Goal: Entertainment & Leisure: Consume media (video, audio)

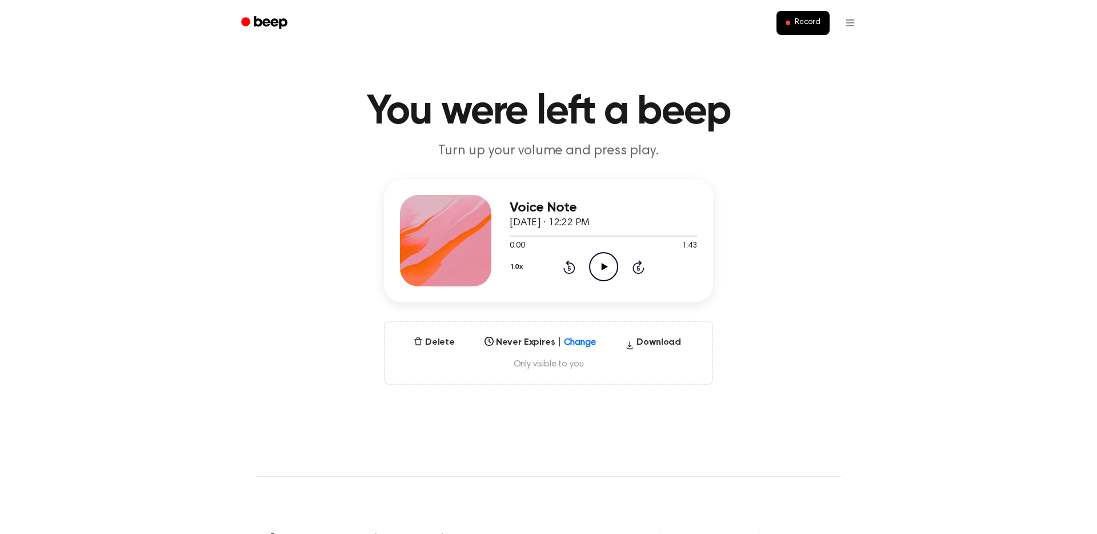
click at [610, 266] on icon "Play Audio" at bounding box center [603, 266] width 29 height 29
click at [609, 262] on icon "Pause Audio" at bounding box center [603, 266] width 29 height 29
click at [609, 262] on icon "Play Audio" at bounding box center [603, 266] width 29 height 29
click at [609, 262] on icon "Pause Audio" at bounding box center [603, 266] width 29 height 29
click at [609, 262] on icon "Play Audio" at bounding box center [603, 266] width 29 height 29
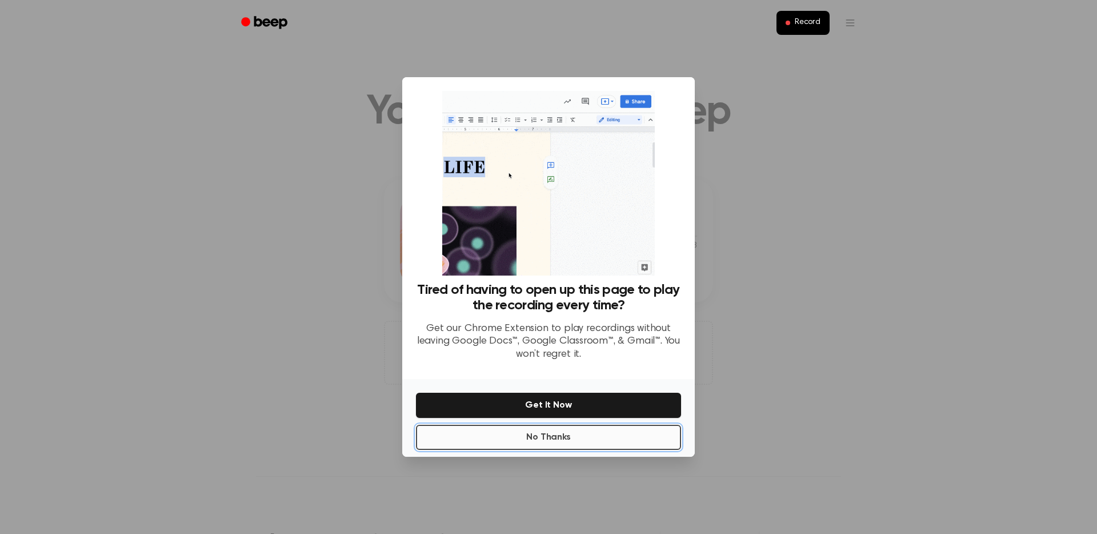
click at [571, 435] on button "No Thanks" at bounding box center [548, 436] width 265 height 25
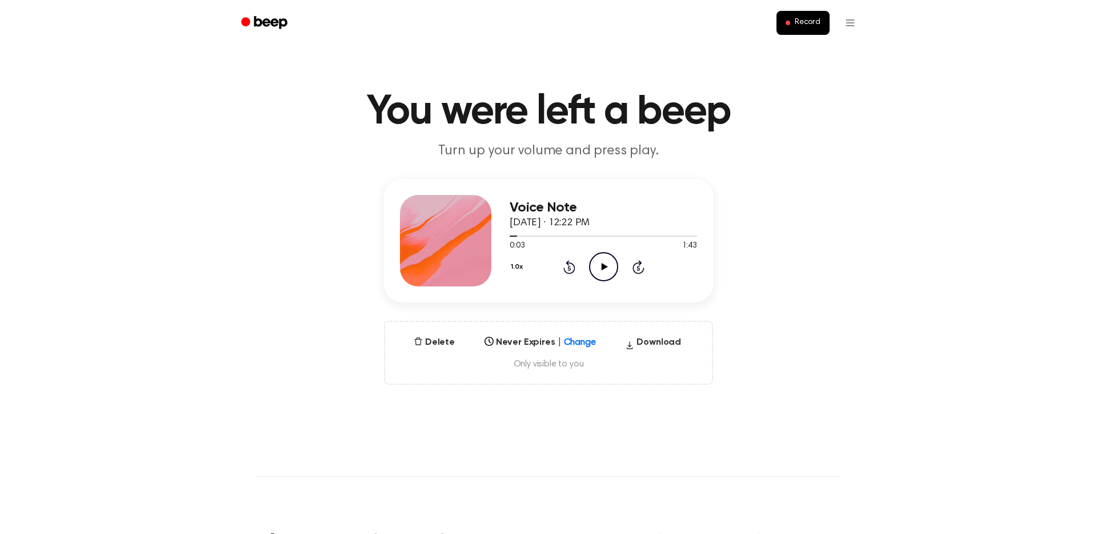
click at [607, 259] on icon "Play Audio" at bounding box center [603, 266] width 29 height 29
click at [607, 259] on icon "Pause Audio" at bounding box center [603, 266] width 29 height 29
click at [512, 234] on div at bounding box center [603, 235] width 187 height 9
click at [606, 265] on icon "Play Audio" at bounding box center [603, 266] width 29 height 29
click at [542, 235] on div at bounding box center [541, 235] width 62 height 1
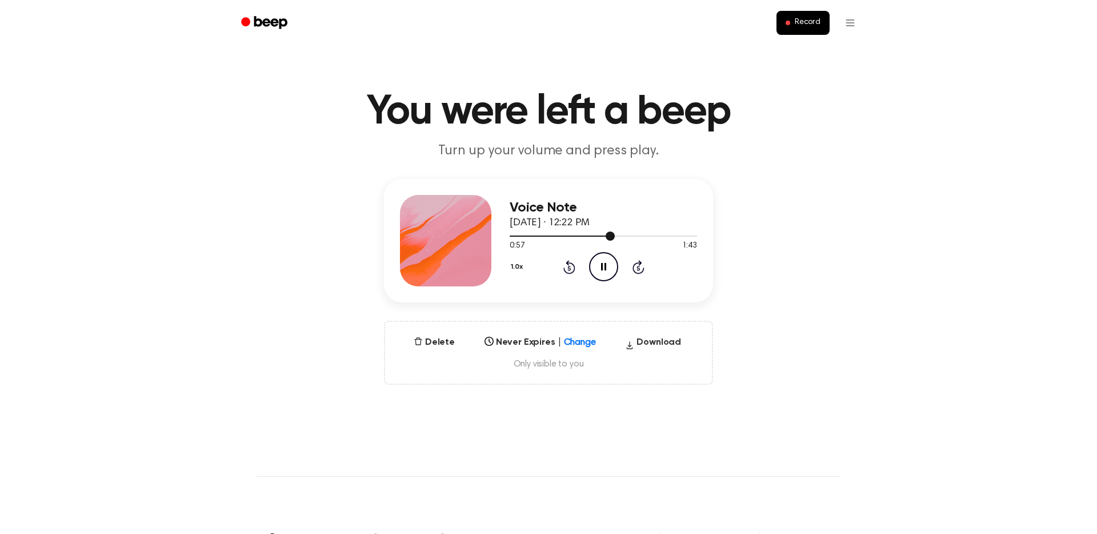
click at [590, 234] on div at bounding box center [603, 235] width 187 height 9
click at [578, 237] on div at bounding box center [553, 235] width 87 height 1
click at [602, 265] on icon "Pause Audio" at bounding box center [603, 266] width 29 height 29
click at [608, 263] on icon "Play Audio" at bounding box center [603, 266] width 29 height 29
click at [616, 235] on div at bounding box center [580, 235] width 141 height 1
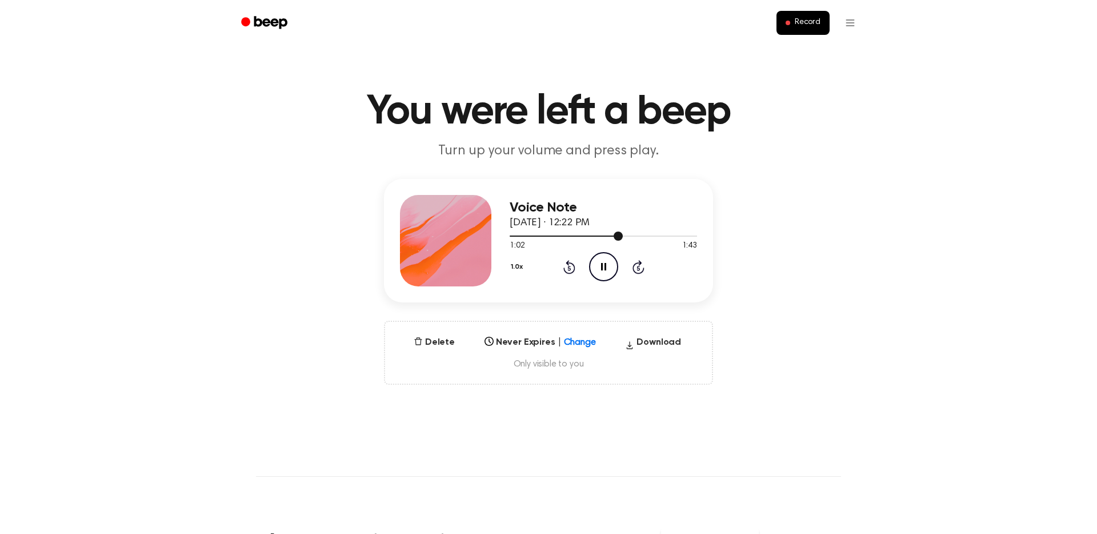
click at [603, 234] on div at bounding box center [603, 235] width 187 height 9
click at [656, 233] on div at bounding box center [603, 235] width 187 height 9
click at [602, 263] on icon "Play Audio" at bounding box center [603, 266] width 29 height 29
click at [602, 264] on icon "Pause Audio" at bounding box center [603, 266] width 29 height 29
click at [642, 235] on div at bounding box center [593, 235] width 166 height 1
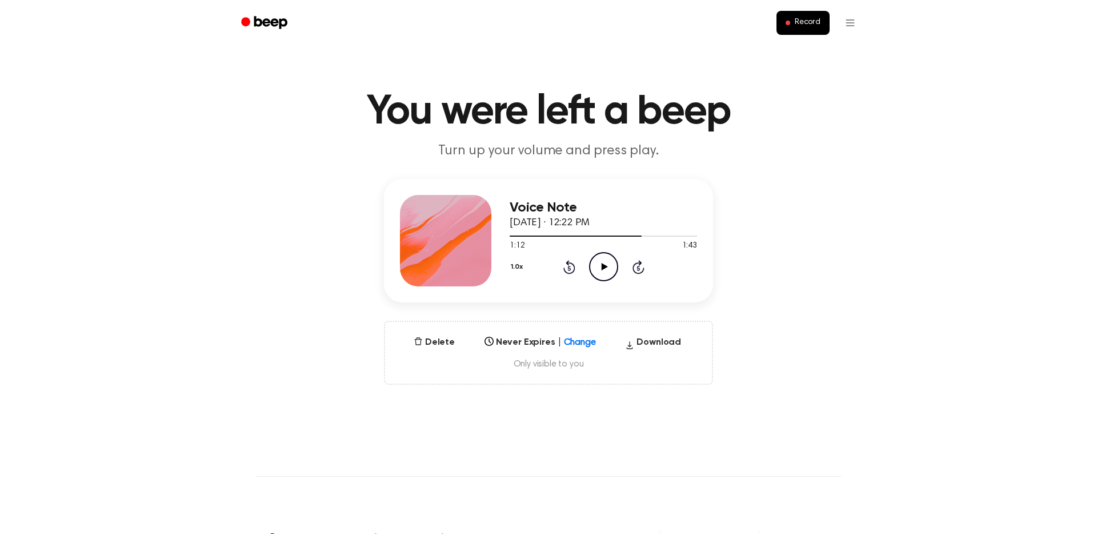
click at [603, 261] on icon "Play Audio" at bounding box center [603, 266] width 29 height 29
